Goal: Browse casually: Explore the website without a specific task or goal

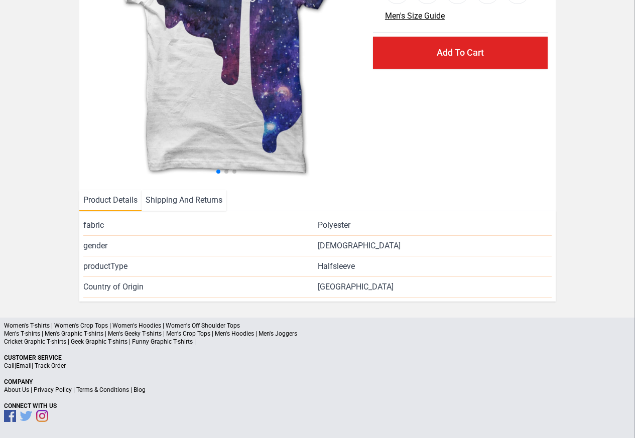
scroll to position [146, 0]
